Goal: Information Seeking & Learning: Find contact information

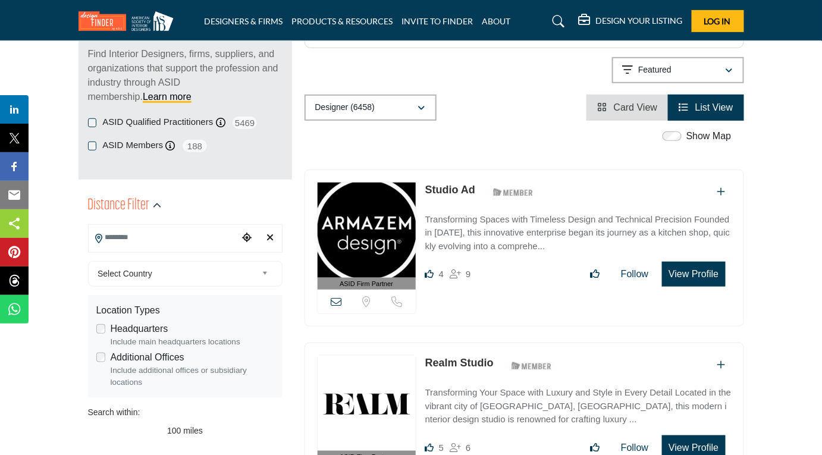
scroll to position [167, 0]
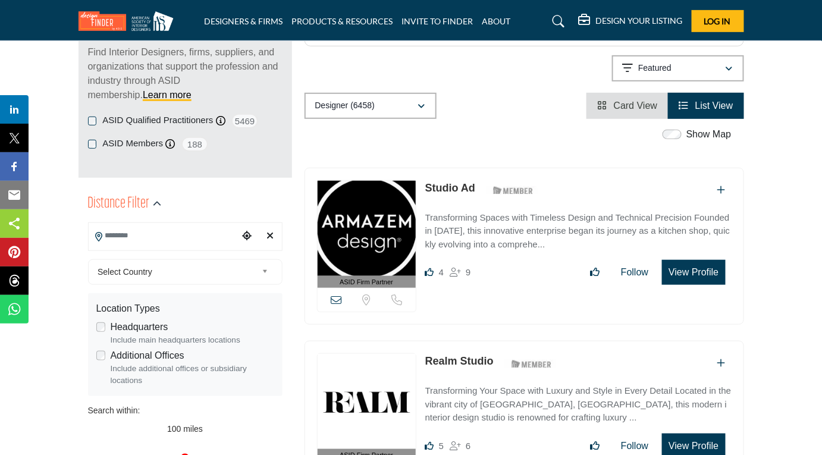
click at [266, 271] on b at bounding box center [267, 272] width 11 height 15
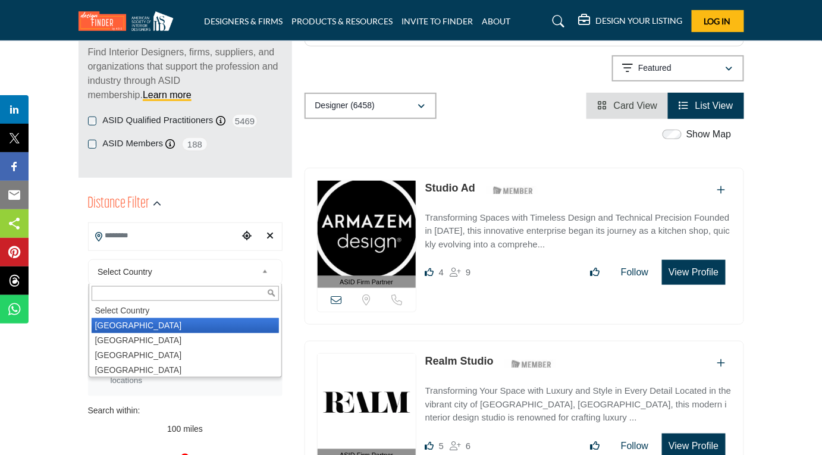
click at [135, 322] on li "United States" at bounding box center [185, 325] width 187 height 15
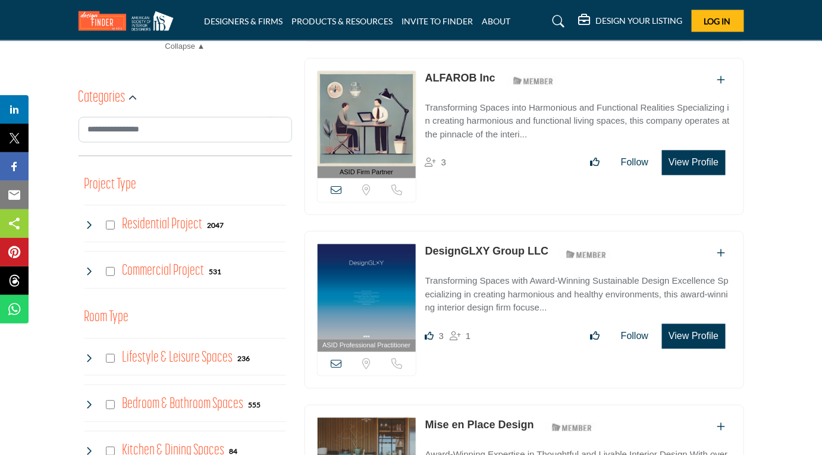
scroll to position [624, 0]
click at [89, 220] on icon at bounding box center [89, 225] width 10 height 10
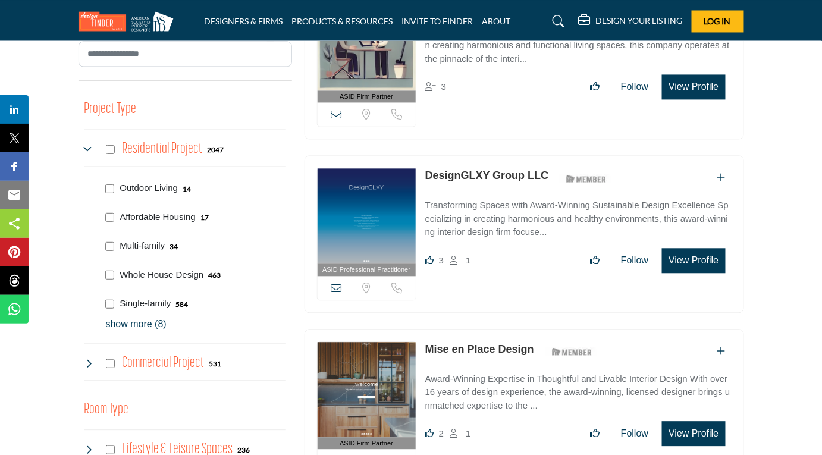
scroll to position [699, 0]
drag, startPoint x: 146, startPoint y: 321, endPoint x: 128, endPoint y: 325, distance: 18.3
click at [128, 325] on p "show more (8)" at bounding box center [196, 324] width 180 height 14
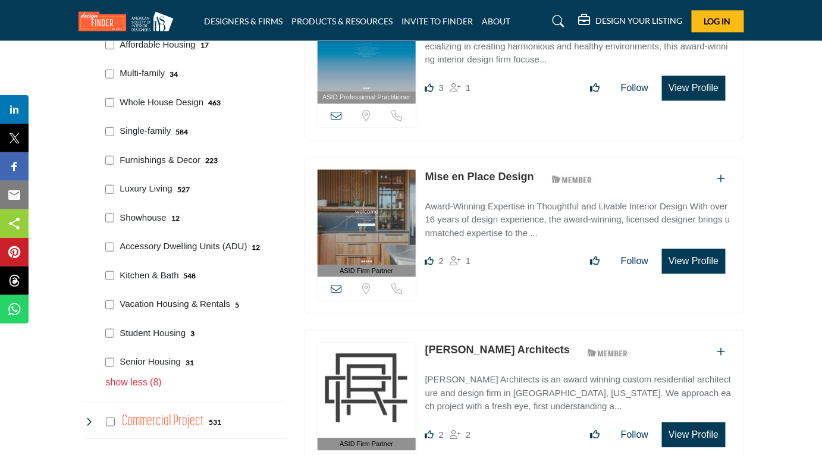
scroll to position [871, 0]
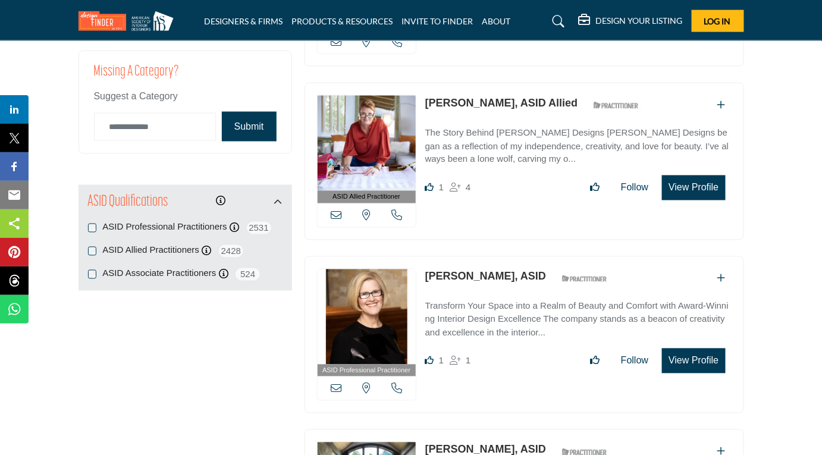
scroll to position [1863, 0]
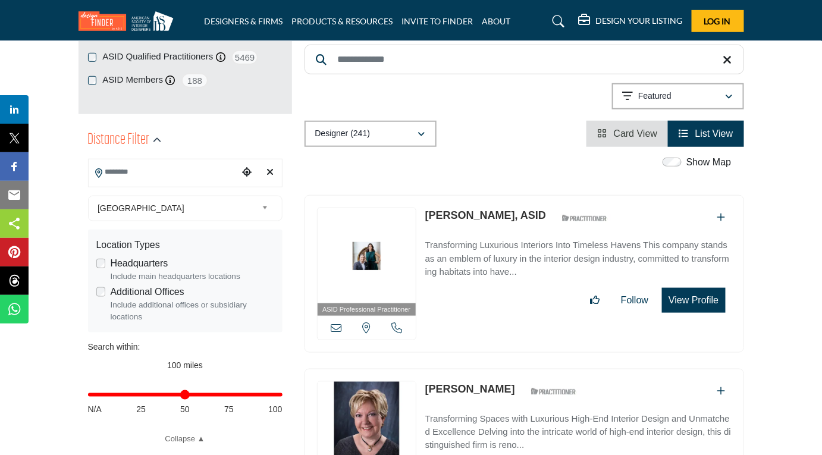
scroll to position [233, 0]
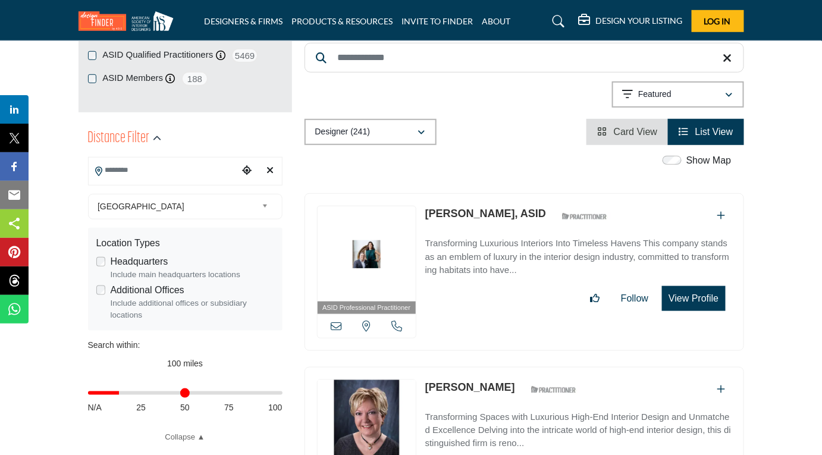
drag, startPoint x: 277, startPoint y: 394, endPoint x: 122, endPoint y: 393, distance: 155.2
type input "**"
click at [122, 393] on input "Distance in miles" at bounding box center [185, 393] width 194 height 2
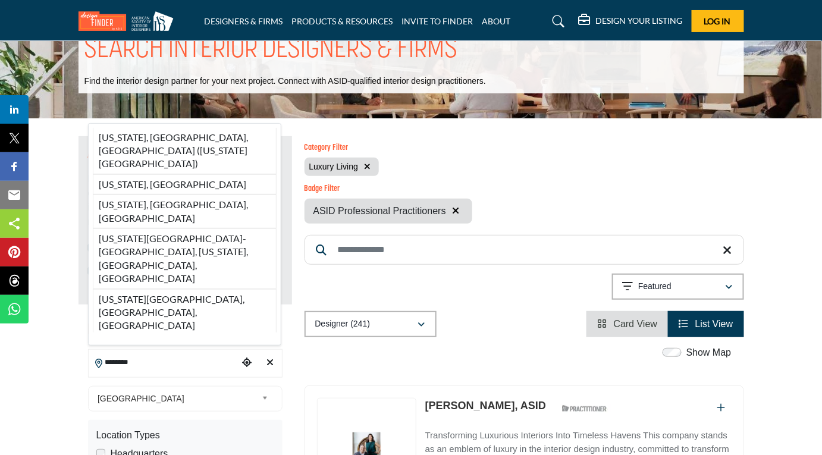
scroll to position [42, 0]
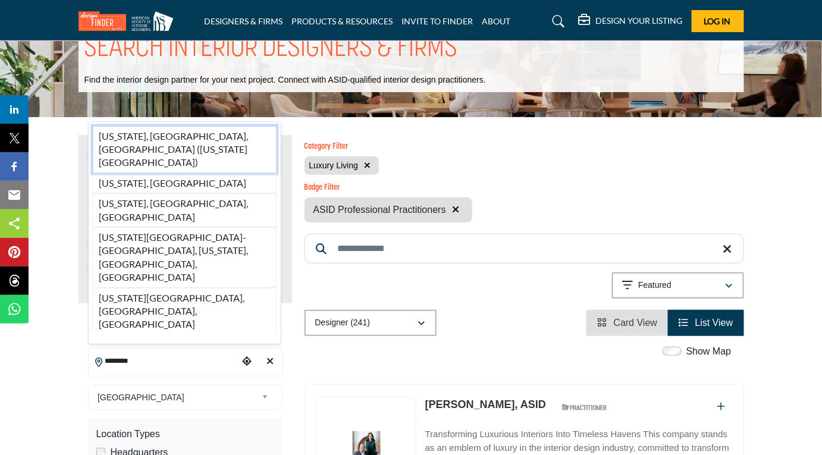
click at [150, 173] on li "[US_STATE], [GEOGRAPHIC_DATA], [GEOGRAPHIC_DATA] ([US_STATE][GEOGRAPHIC_DATA])" at bounding box center [185, 149] width 184 height 47
type input "**********"
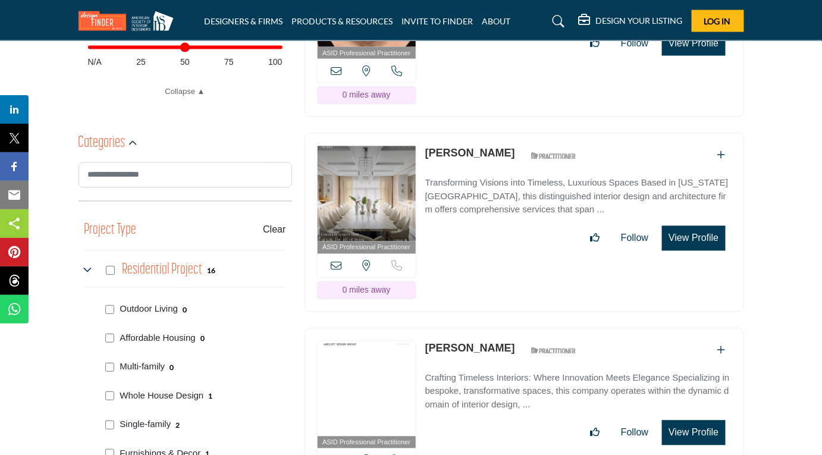
scroll to position [592, 0]
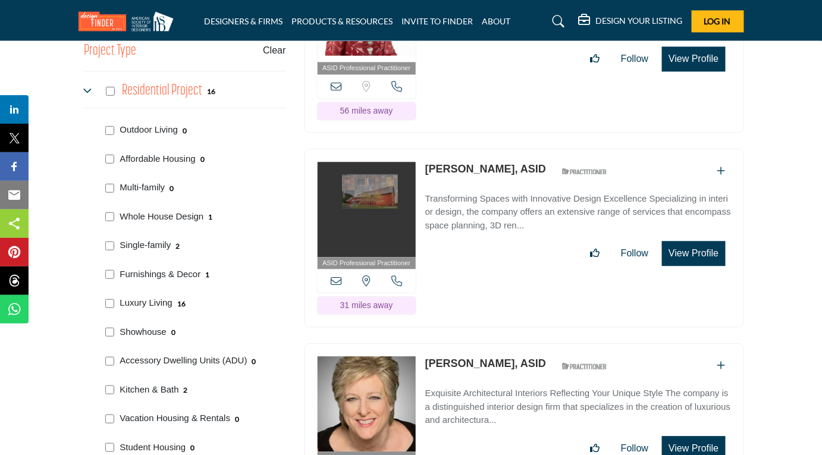
scroll to position [758, 0]
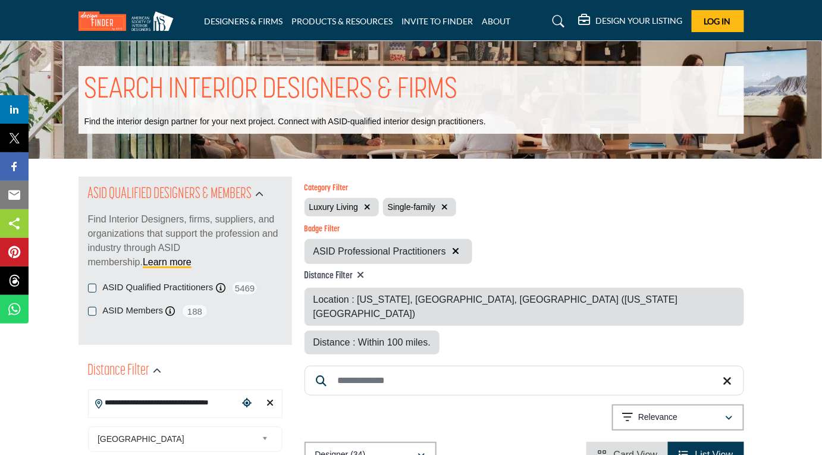
click at [446, 208] on icon "button" at bounding box center [444, 207] width 7 height 8
click at [369, 205] on icon "button" at bounding box center [367, 207] width 7 height 8
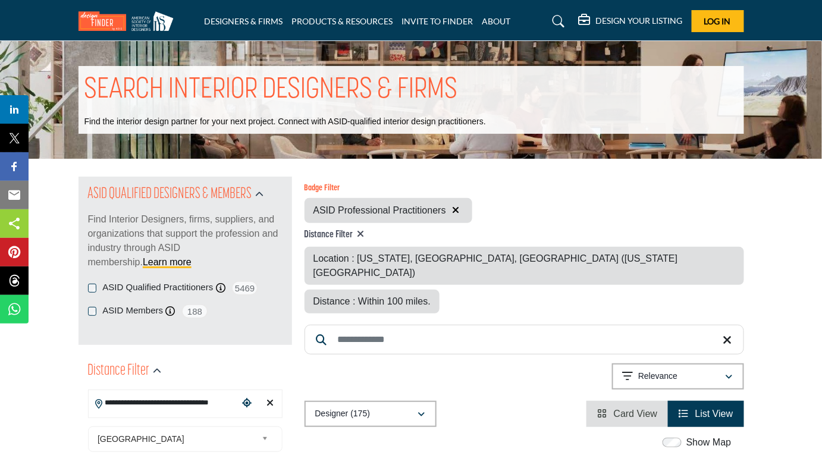
click at [459, 206] on icon "button" at bounding box center [456, 210] width 7 height 10
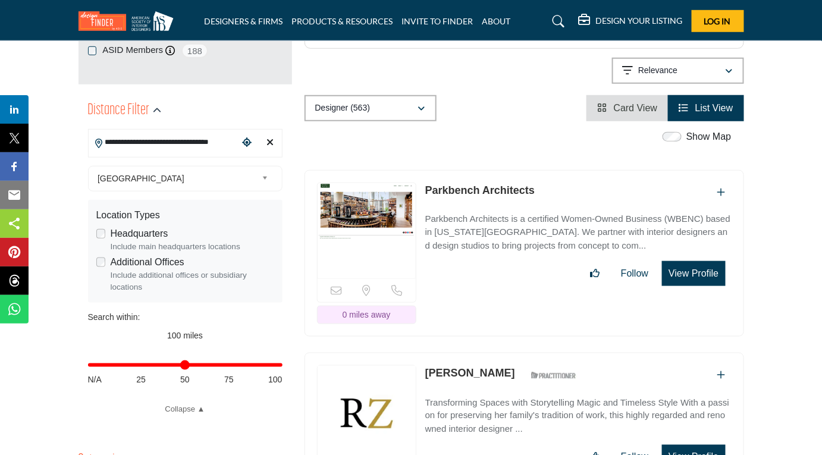
scroll to position [261, 0]
drag, startPoint x: 277, startPoint y: 366, endPoint x: 141, endPoint y: 361, distance: 135.7
type input "**"
click at [141, 364] on input "Distance in miles" at bounding box center [185, 365] width 194 height 2
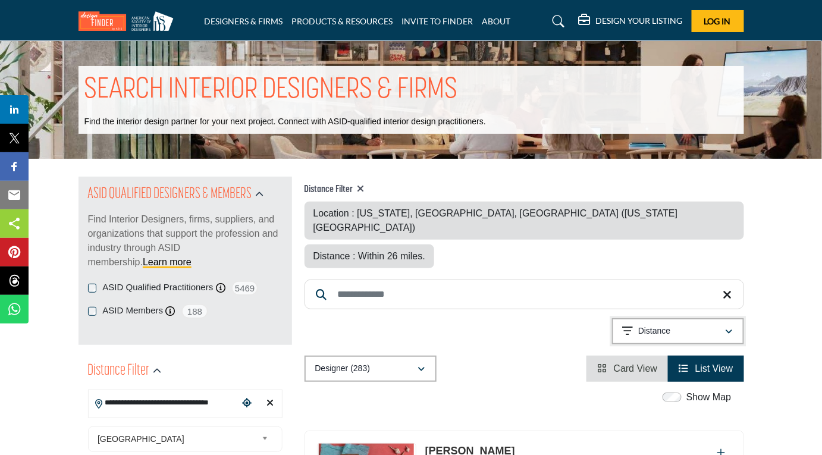
click at [733, 326] on div "button" at bounding box center [729, 331] width 8 height 11
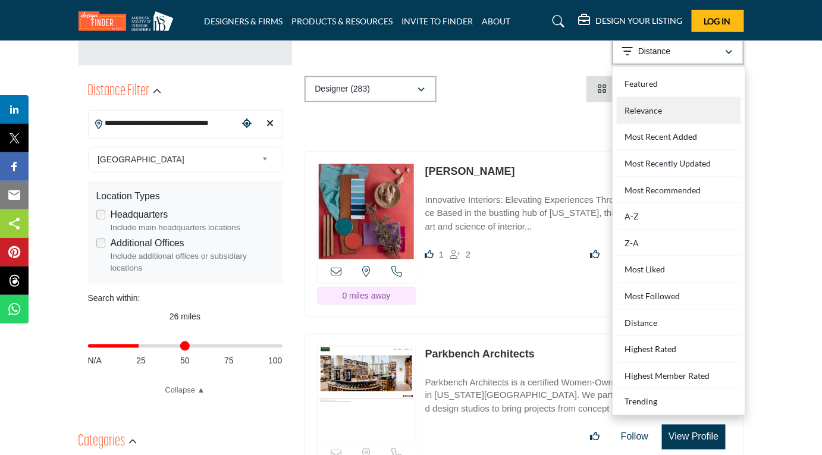
scroll to position [284, 0]
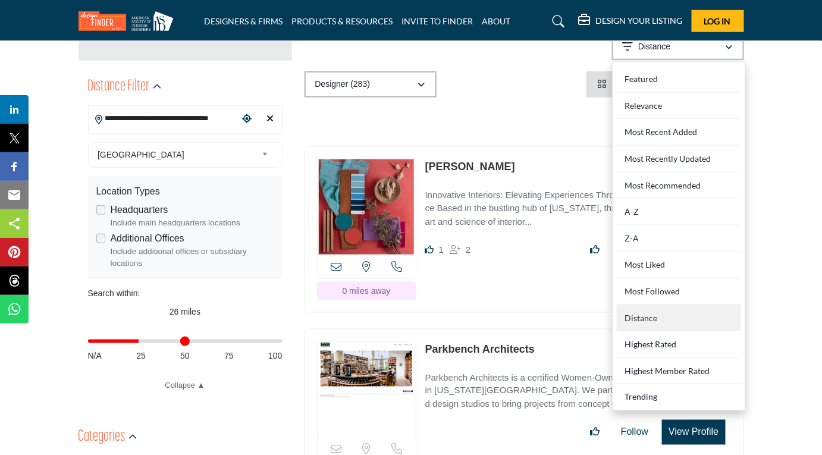
click at [642, 305] on div "Distance" at bounding box center [679, 318] width 124 height 27
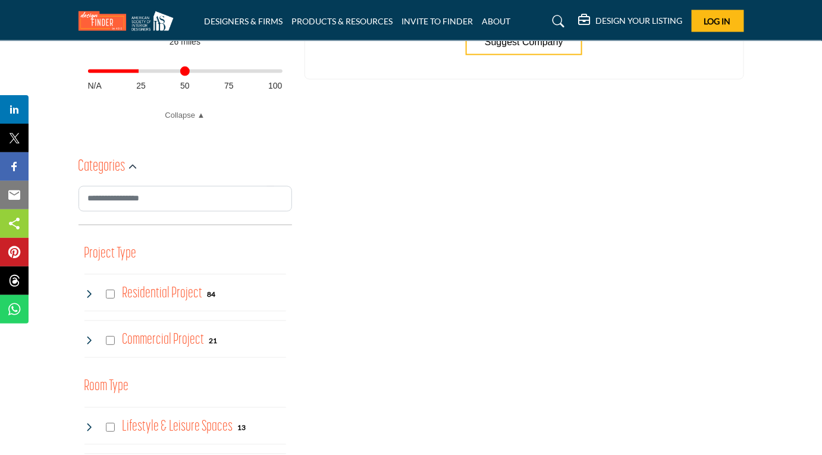
scroll to position [588, 0]
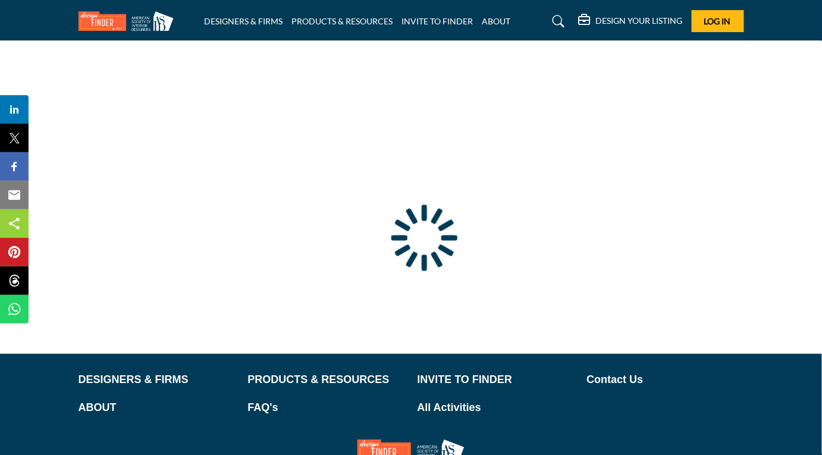
type input "**********"
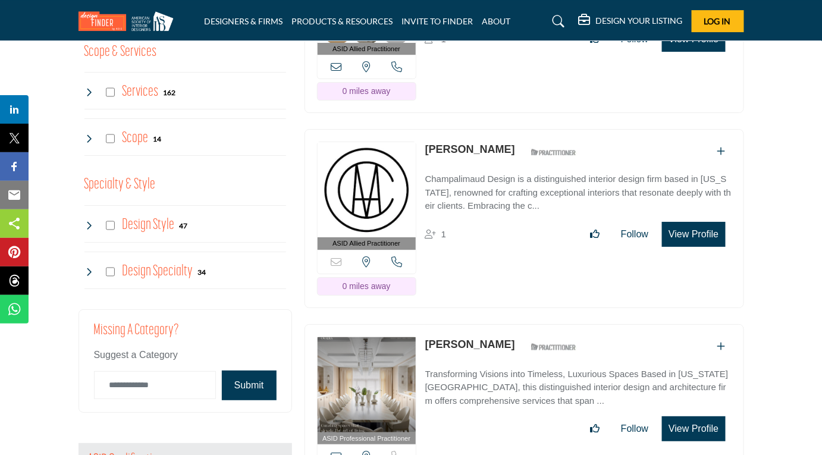
scroll to position [1209, 0]
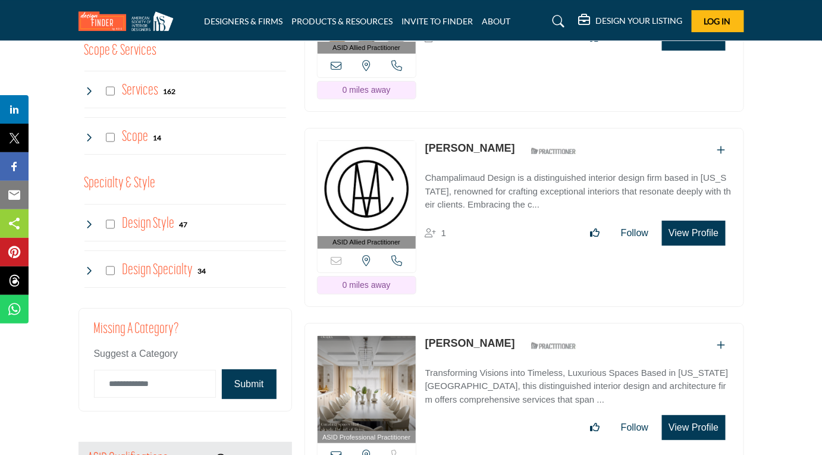
click at [478, 142] on link "Alexandra Champalimaud" at bounding box center [470, 148] width 90 height 12
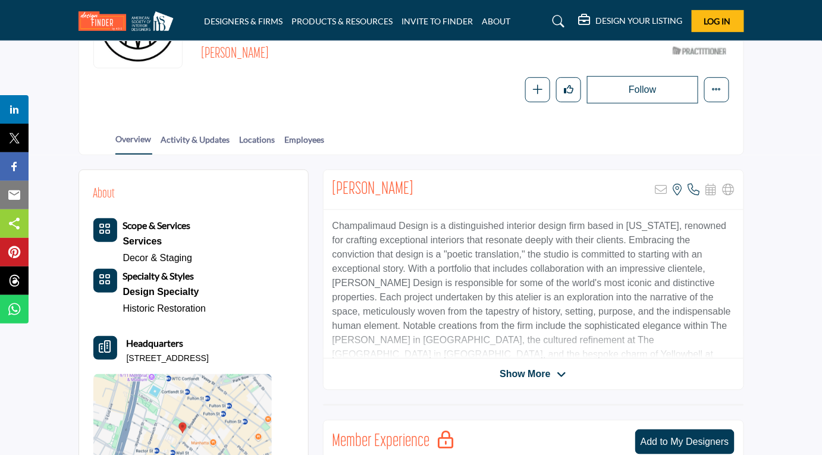
click at [553, 369] on span "Show More" at bounding box center [533, 374] width 67 height 14
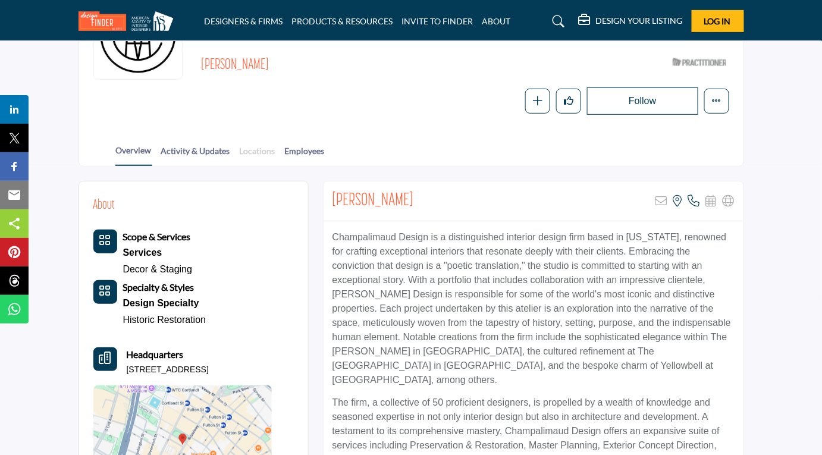
scroll to position [159, 0]
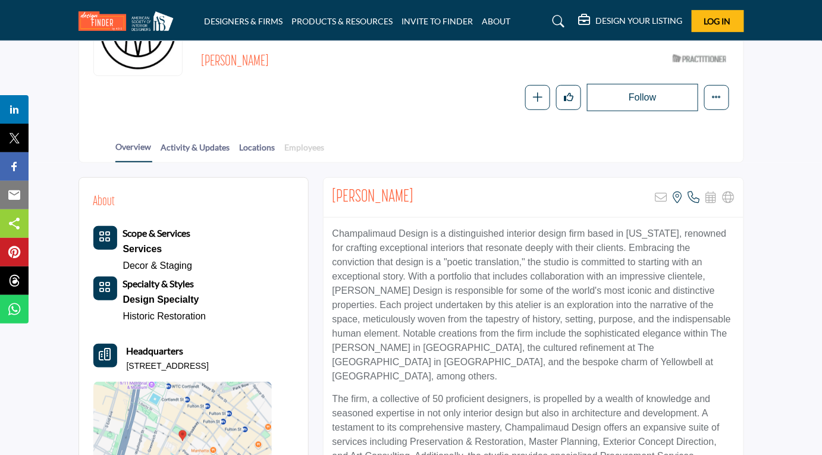
click at [300, 143] on link "Employees" at bounding box center [304, 151] width 41 height 21
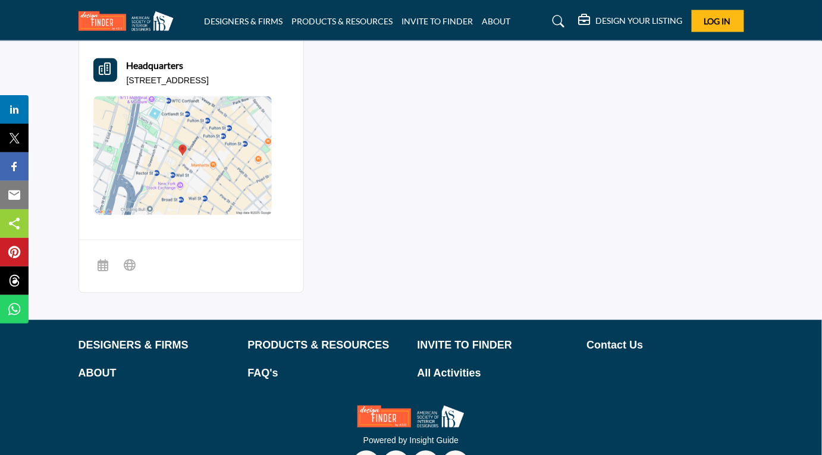
scroll to position [445, 0]
click at [123, 338] on p "DESIGNERS & FIRMS" at bounding box center [157, 346] width 157 height 16
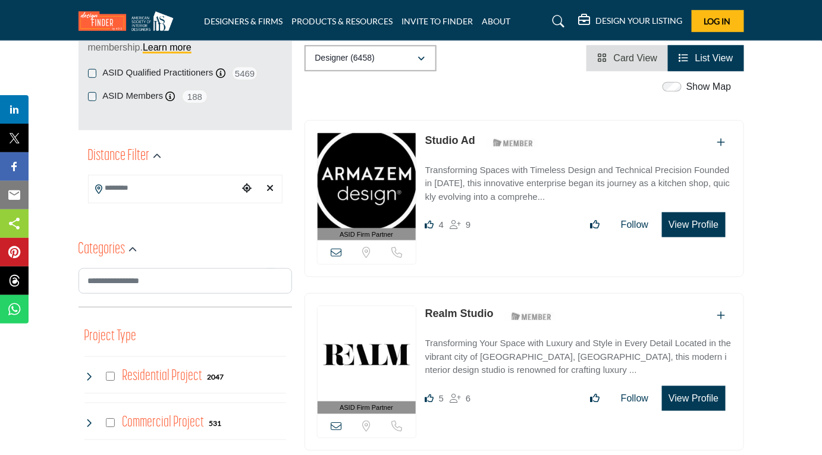
scroll to position [215, 0]
click at [126, 194] on input "Search Location" at bounding box center [164, 188] width 150 height 23
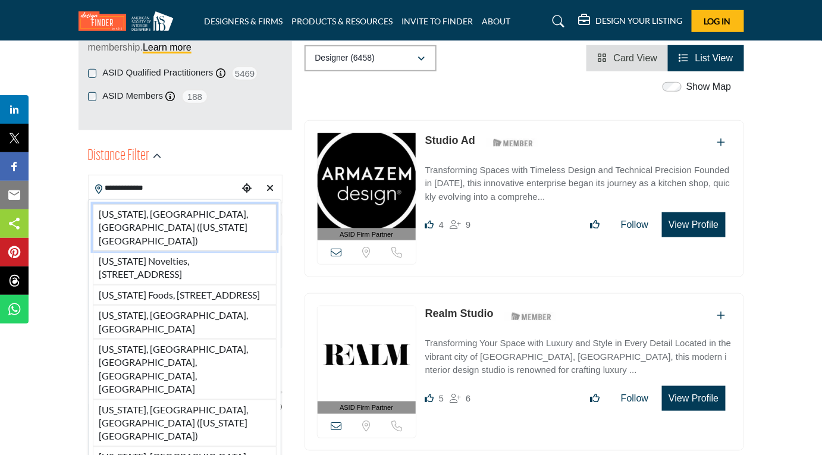
click at [130, 210] on li "New York, NY, USA (New York County)" at bounding box center [185, 227] width 184 height 47
type input "**********"
type input "***"
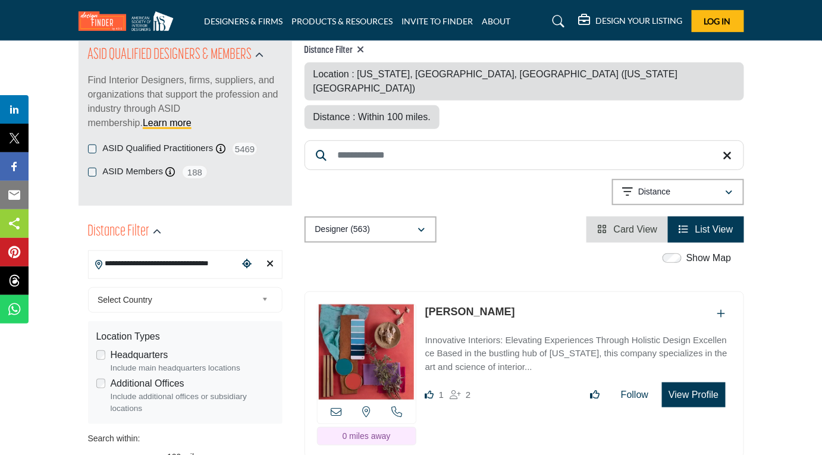
scroll to position [141, 0]
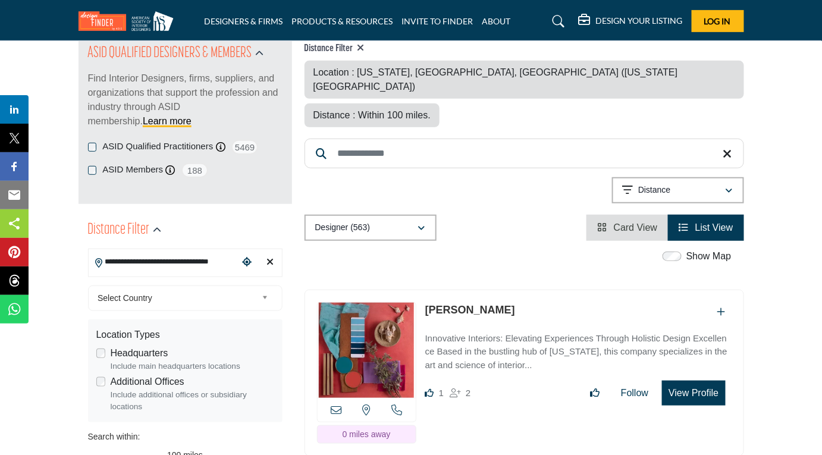
click at [453, 304] on link "[PERSON_NAME]" at bounding box center [470, 310] width 90 height 12
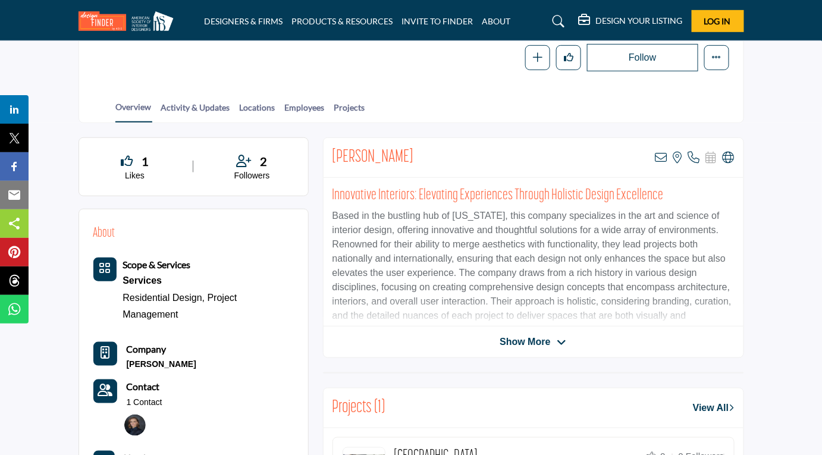
scroll to position [197, 0]
click at [561, 339] on icon at bounding box center [562, 341] width 10 height 11
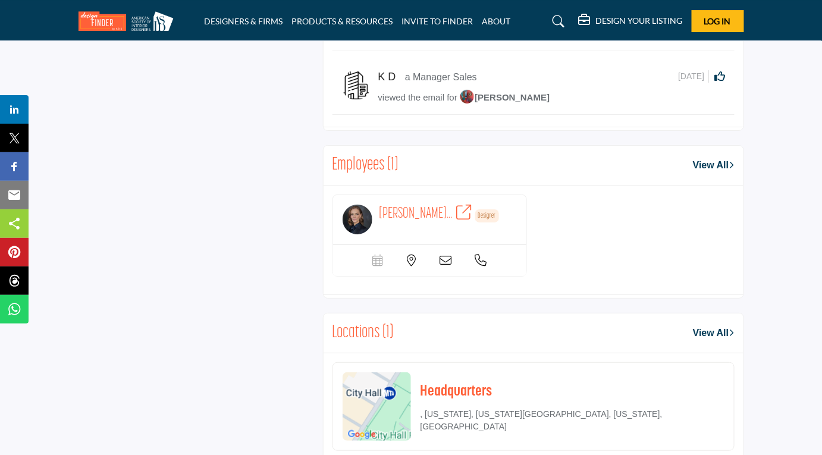
scroll to position [1262, 0]
click at [426, 221] on span "[PERSON_NAME]..." at bounding box center [415, 213] width 73 height 15
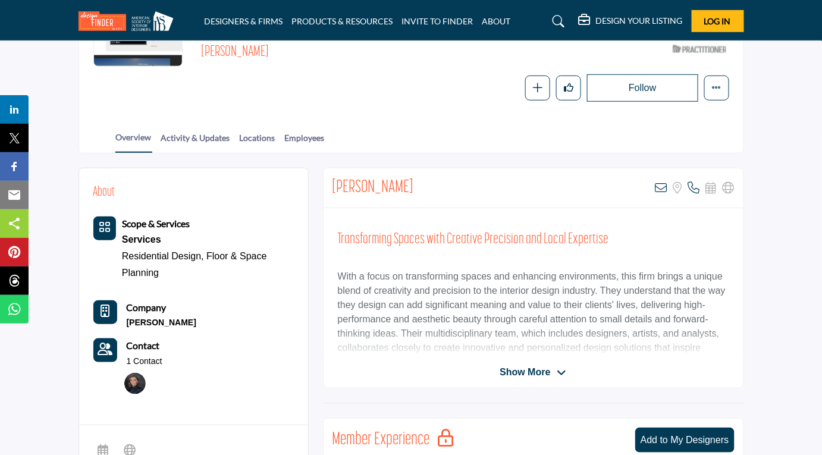
scroll to position [211, 0]
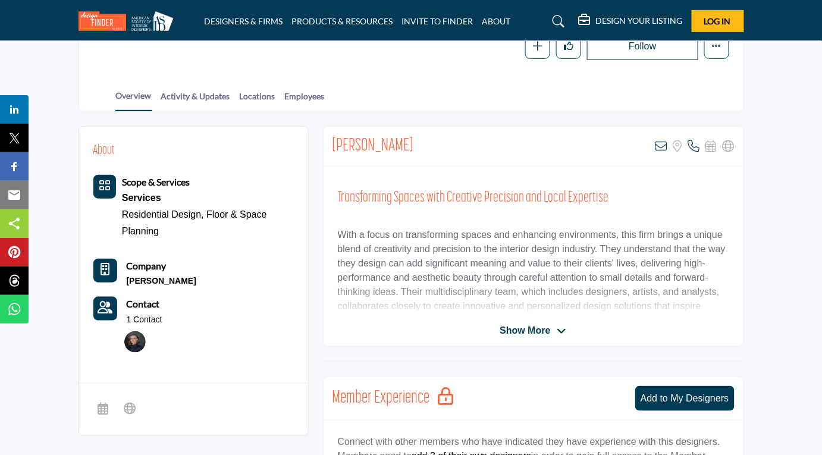
click at [545, 326] on span "Show More" at bounding box center [525, 331] width 51 height 14
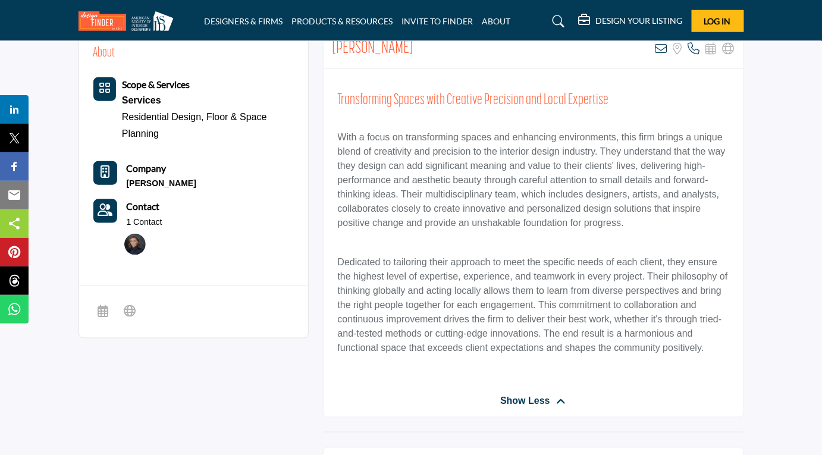
scroll to position [308, 0]
drag, startPoint x: 122, startPoint y: 180, endPoint x: 209, endPoint y: 177, distance: 86.9
click at [209, 177] on div "Company [PERSON_NAME]" at bounding box center [193, 175] width 200 height 29
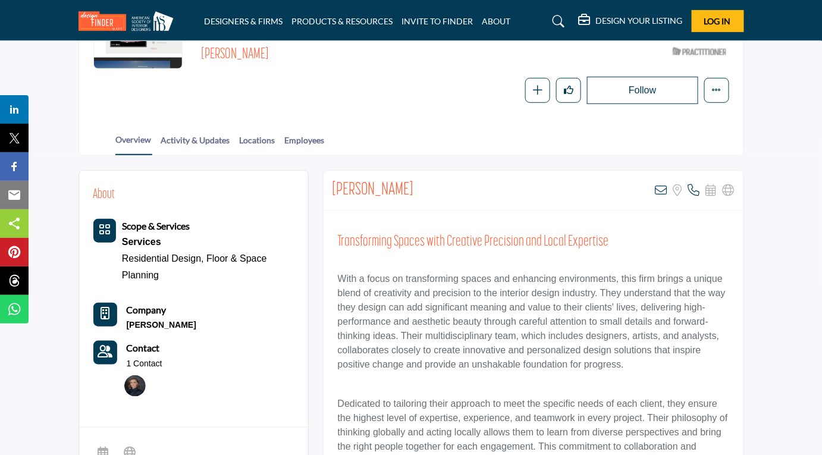
scroll to position [161, 0]
